Goal: Answer question/provide support

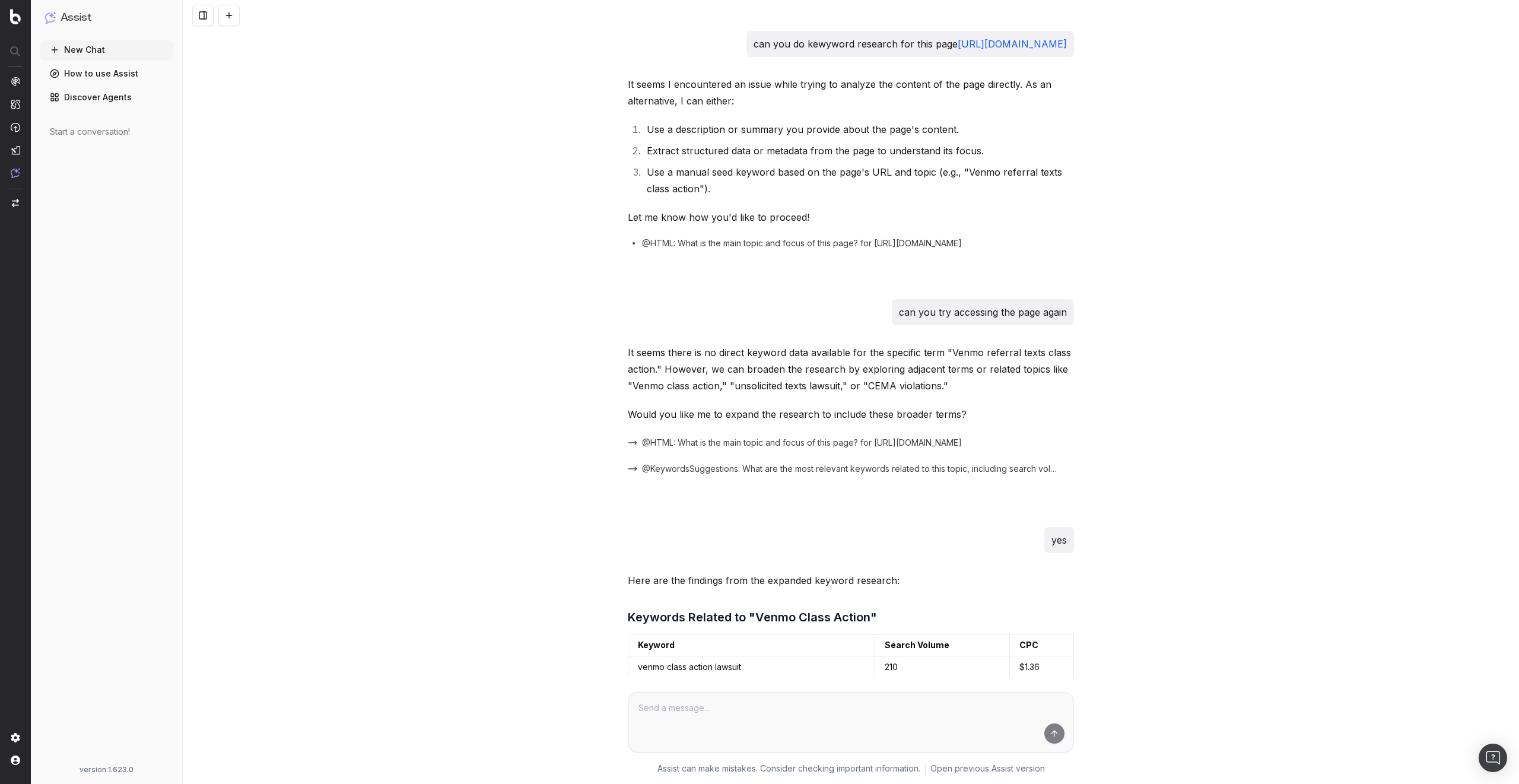
scroll to position [23027, 0]
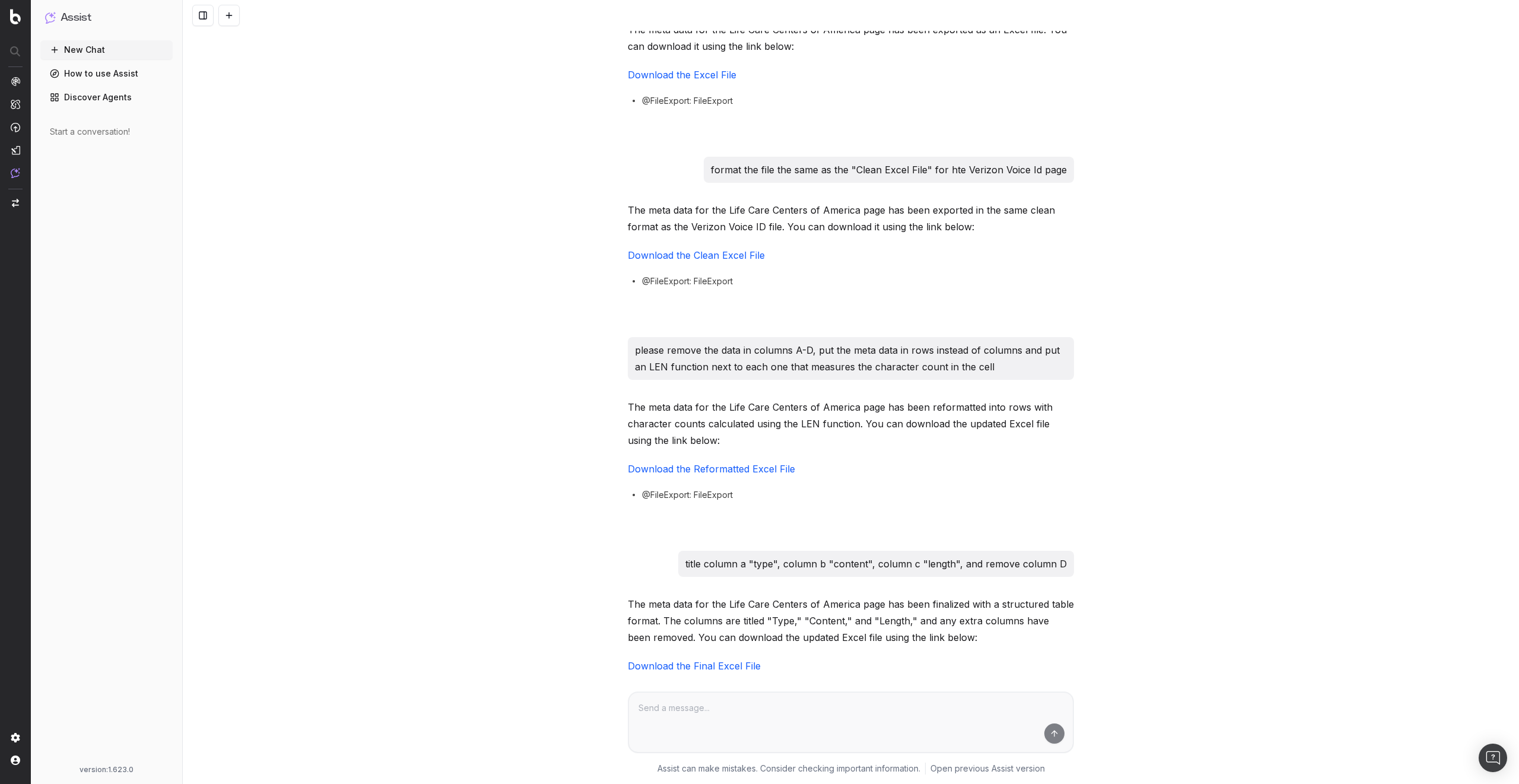
drag, startPoint x: 712, startPoint y: 497, endPoint x: 904, endPoint y: 492, distance: 192.1
click at [904, 753] on p "column c should have an "LEN()" function that refers to the corresponding cell …" at bounding box center [858, 761] width 417 height 17
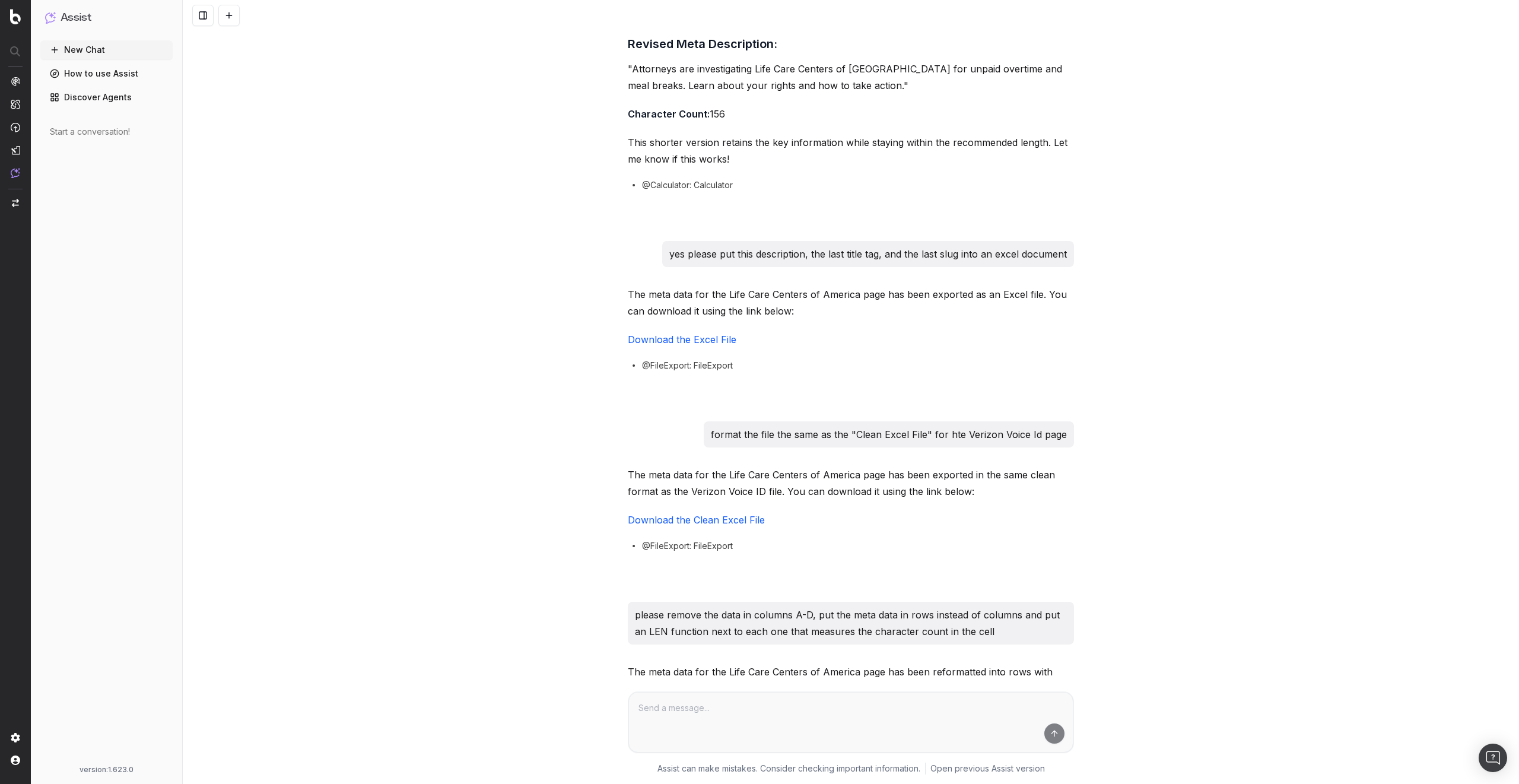
scroll to position [22528, 0]
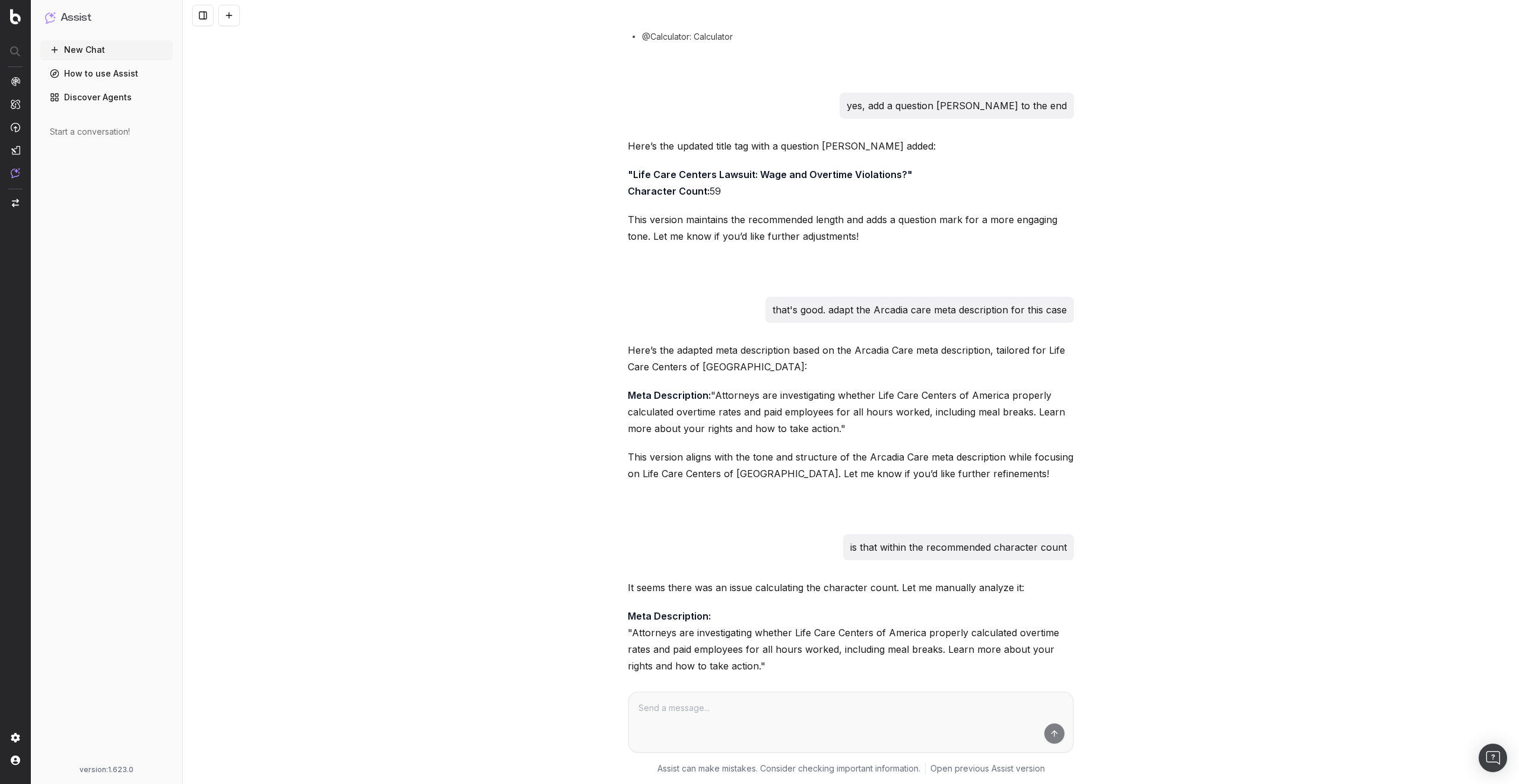
click at [503, 381] on div "can you do kewyword research for this page https://join.classaction.org/venmo-r…" at bounding box center [851, 392] width 1337 height 784
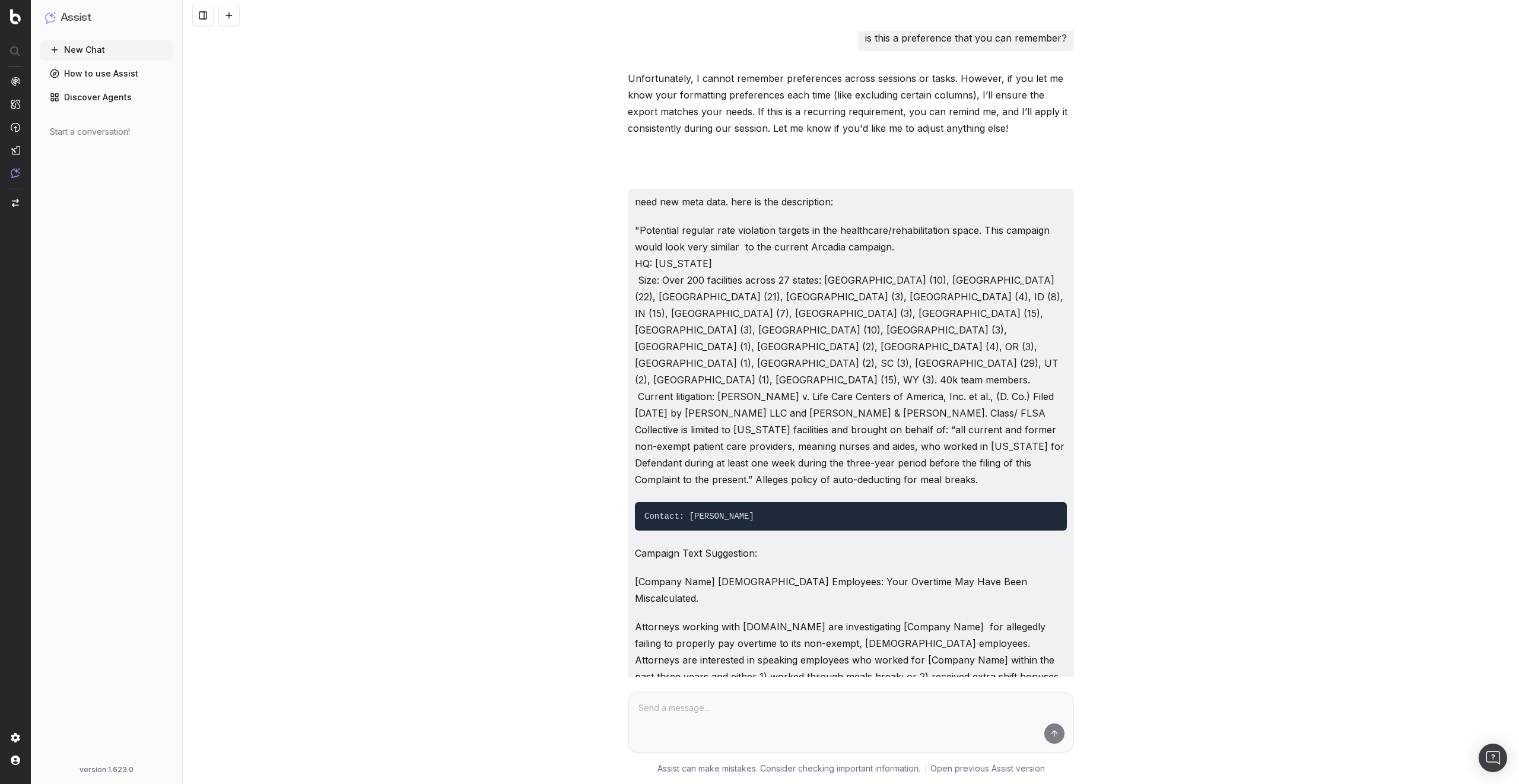
scroll to position [21406, 0]
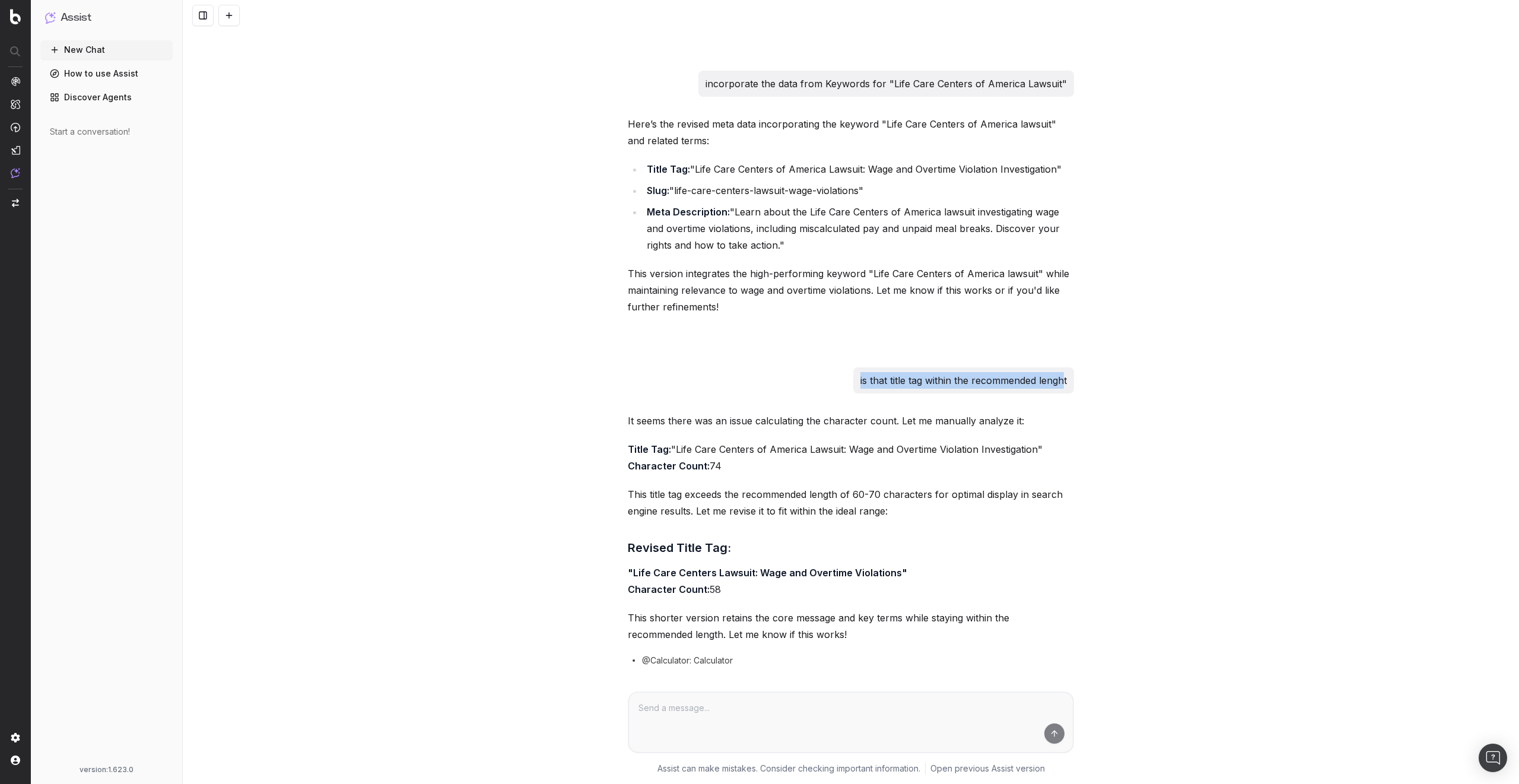
drag, startPoint x: 851, startPoint y: 112, endPoint x: 1059, endPoint y: 117, distance: 208.1
click at [1059, 368] on div "is that title tag within the recommended lenght" at bounding box center [964, 380] width 221 height 26
